Goal: Task Accomplishment & Management: Complete application form

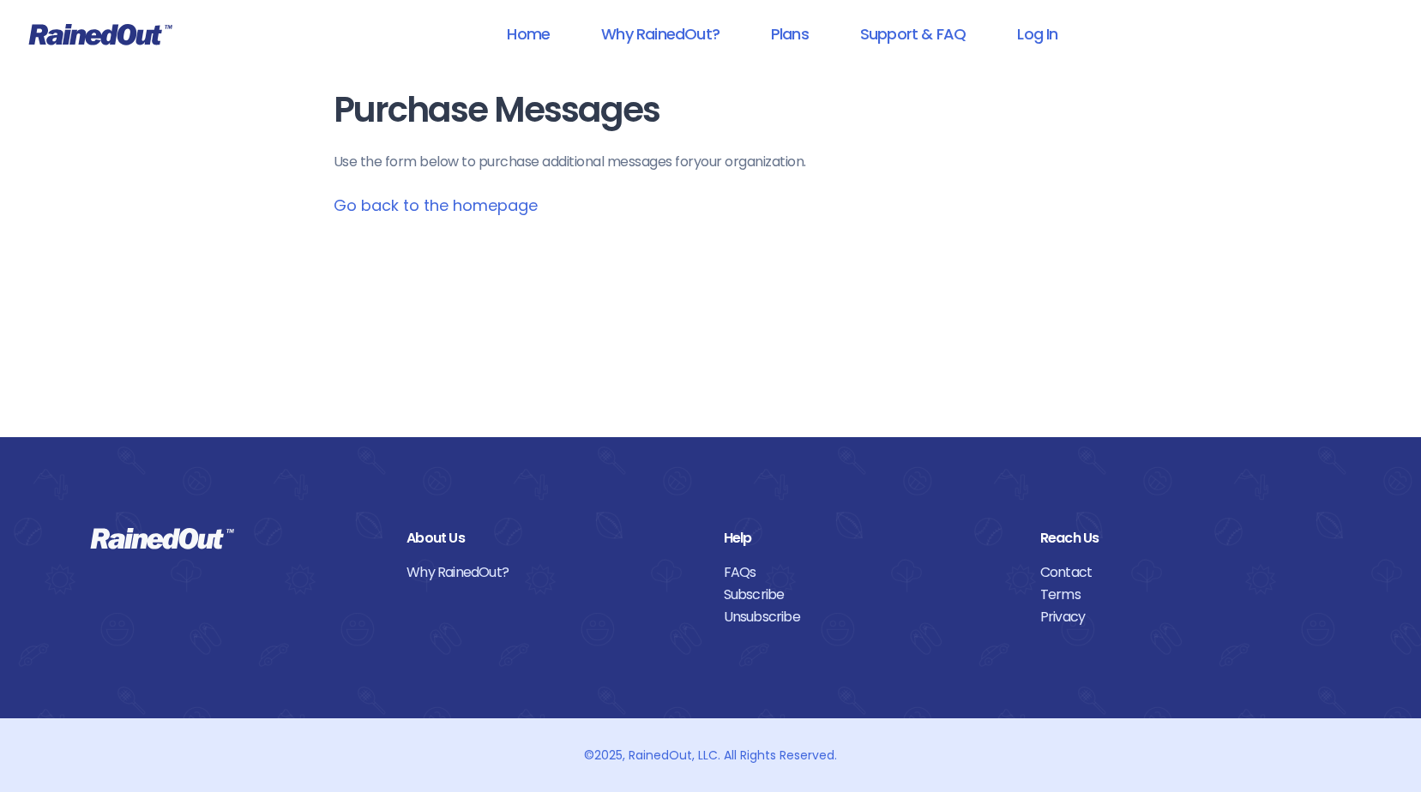
click at [469, 205] on link "Go back to the homepage" at bounding box center [436, 205] width 204 height 21
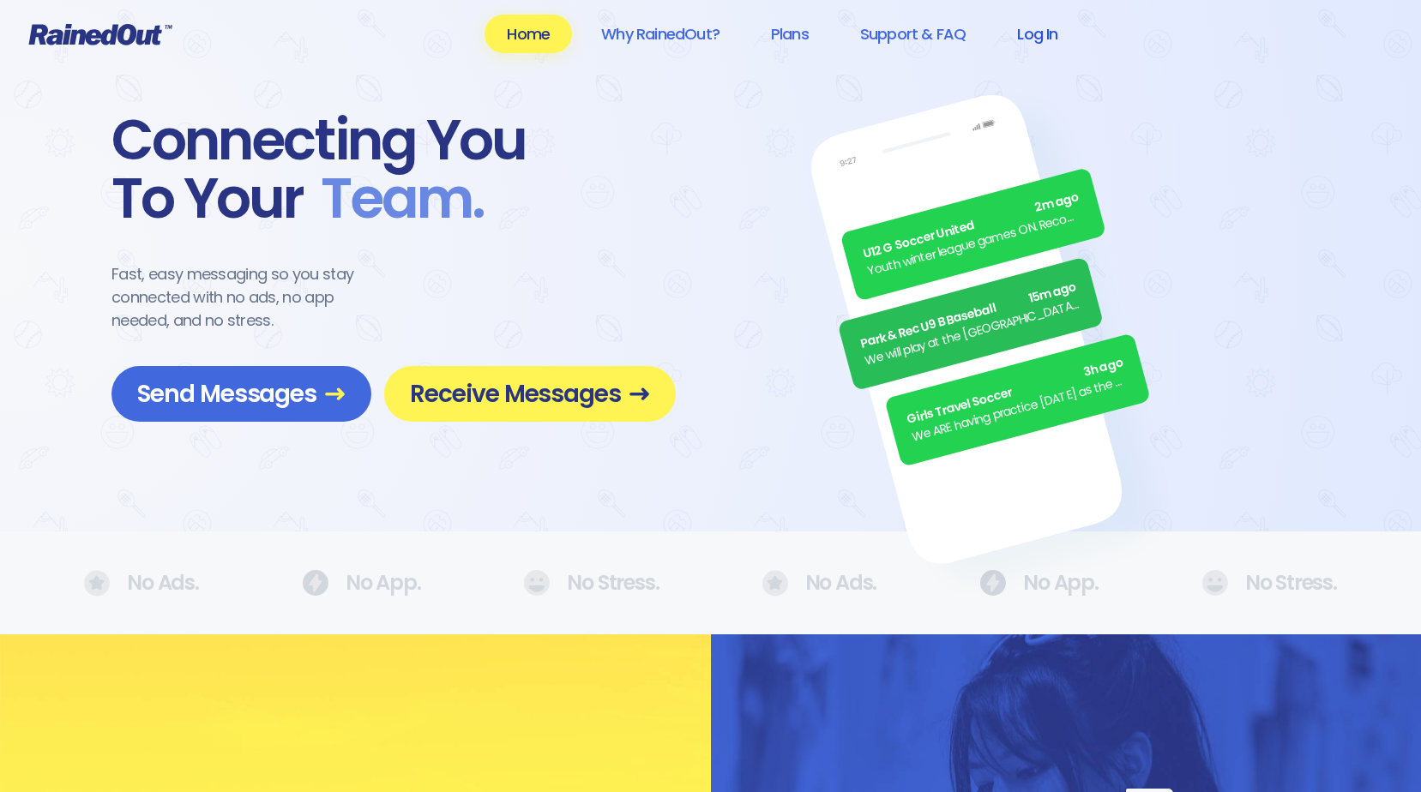
click at [1049, 27] on link "Log In" at bounding box center [1037, 34] width 85 height 39
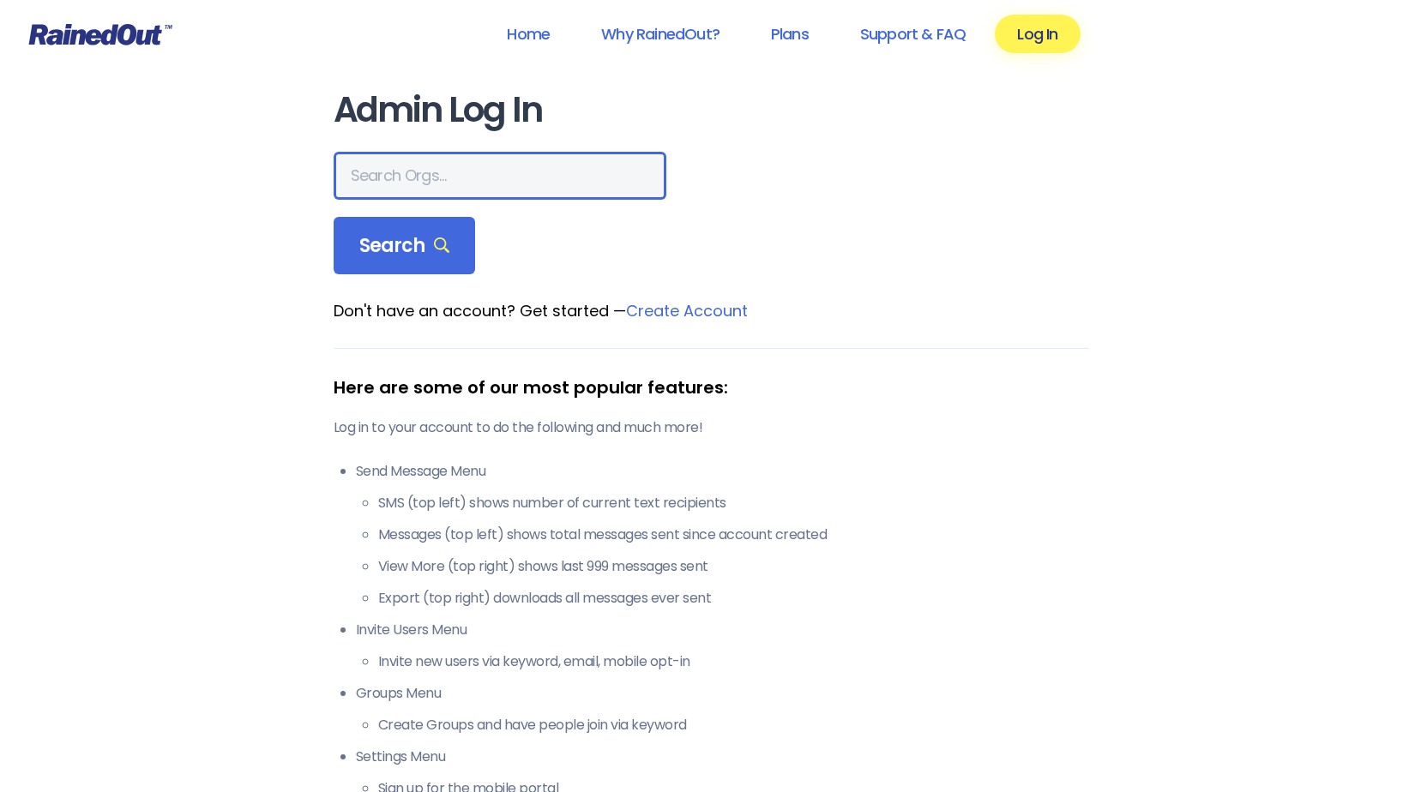
click at [420, 176] on input "text" at bounding box center [500, 176] width 333 height 48
type input "charleston rec"
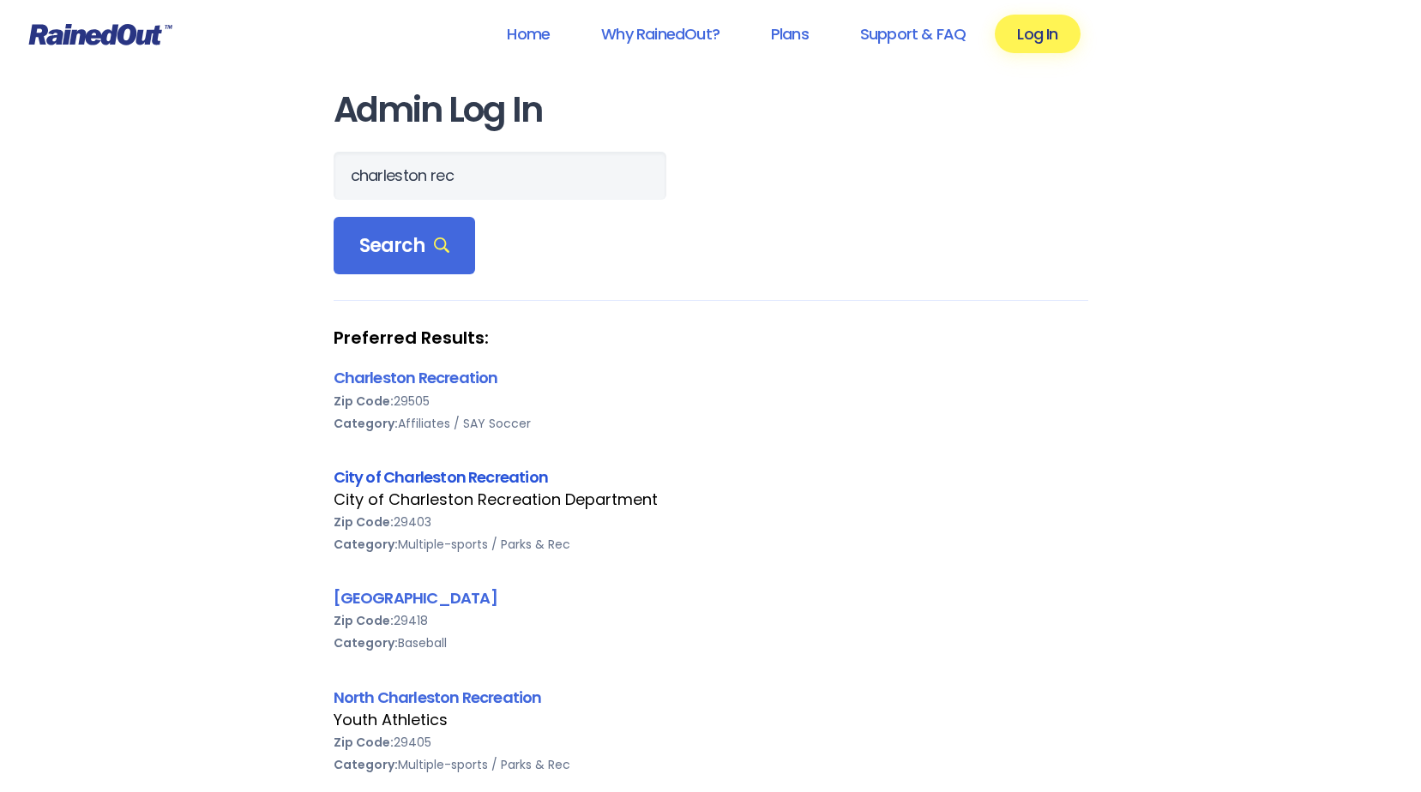
click at [449, 473] on link "City of Charleston Recreation" at bounding box center [441, 476] width 215 height 21
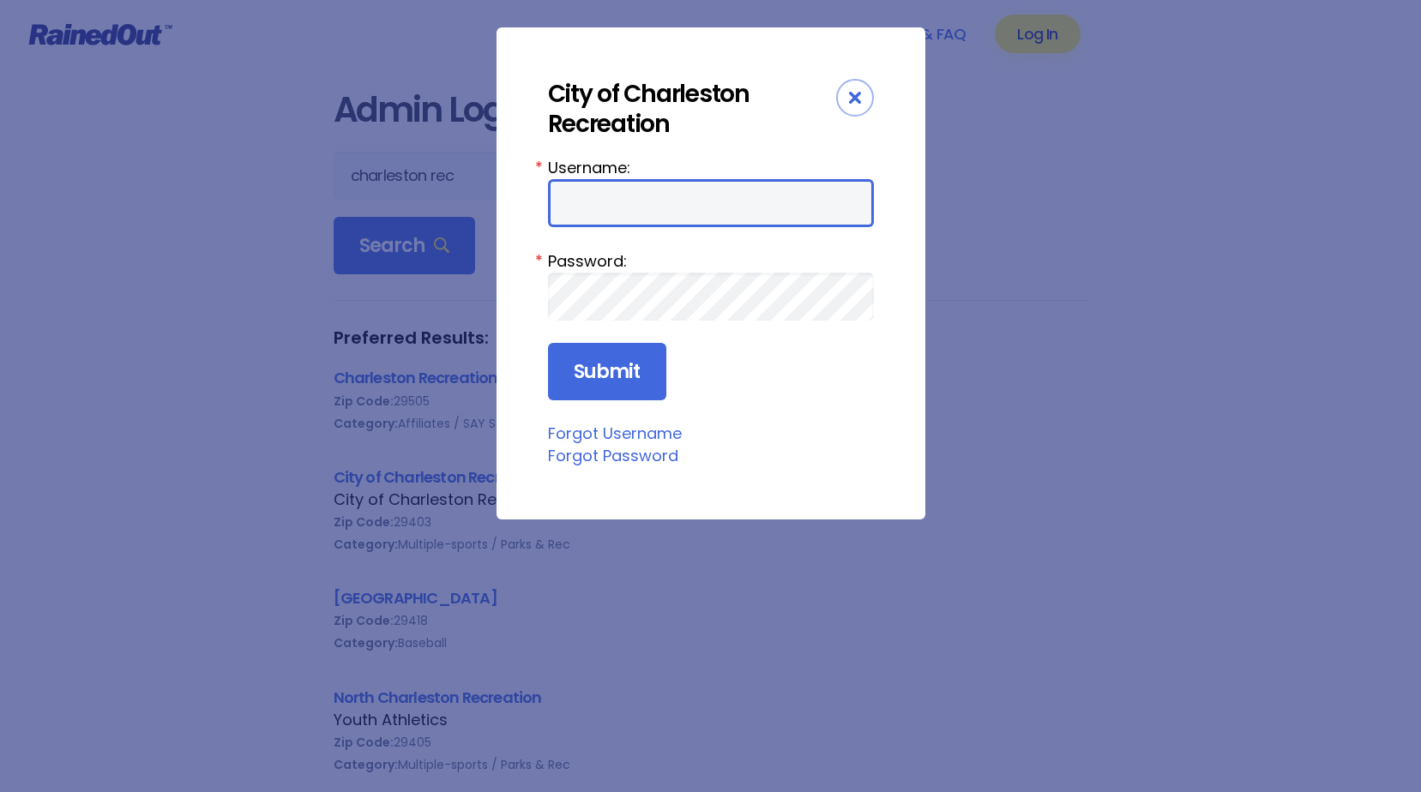
type input "CharlestonTC"
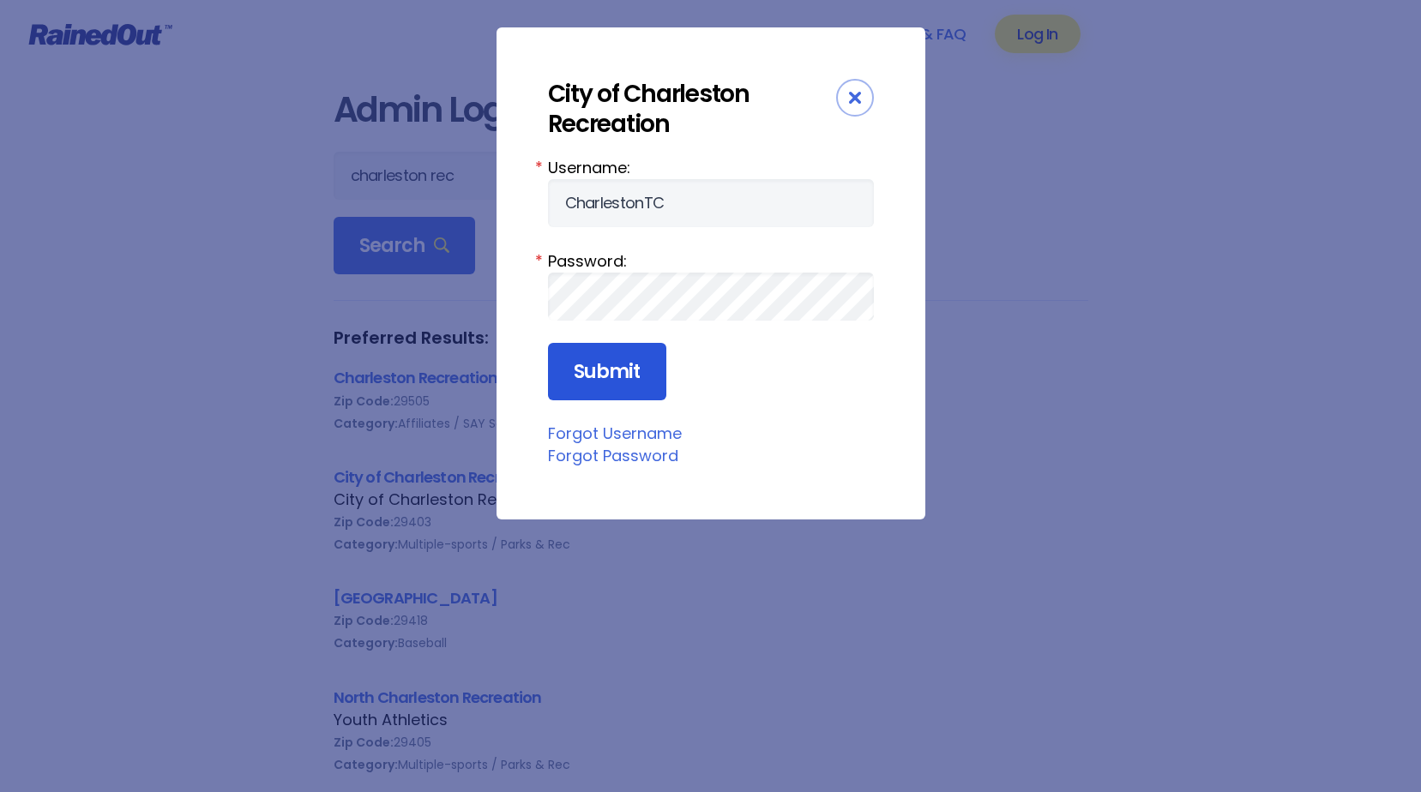
click at [619, 376] on input "Submit" at bounding box center [607, 372] width 118 height 58
